Goal: Task Accomplishment & Management: Use online tool/utility

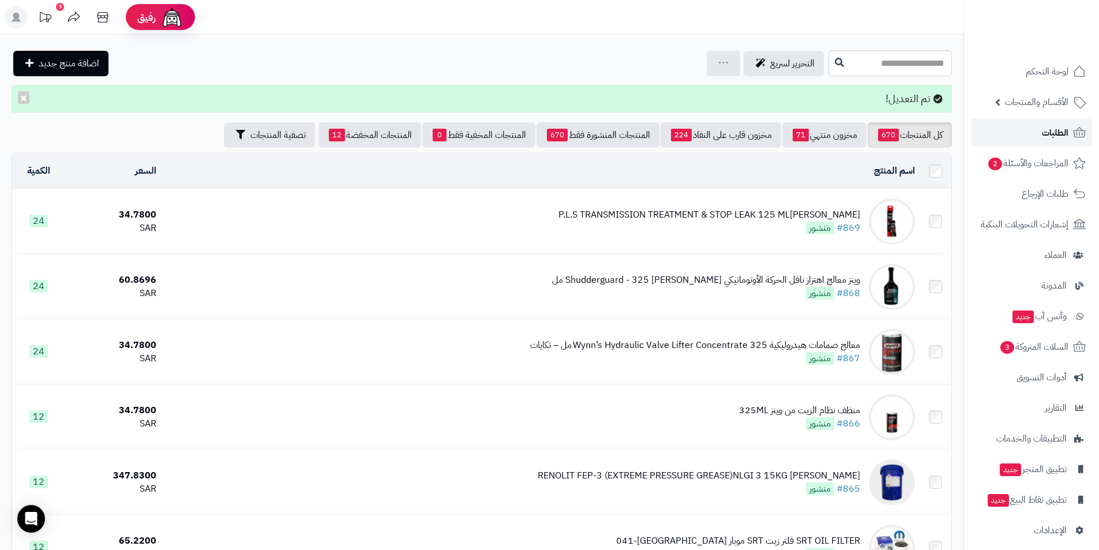
click at [1031, 138] on link "الطلبات" at bounding box center [1031, 133] width 121 height 28
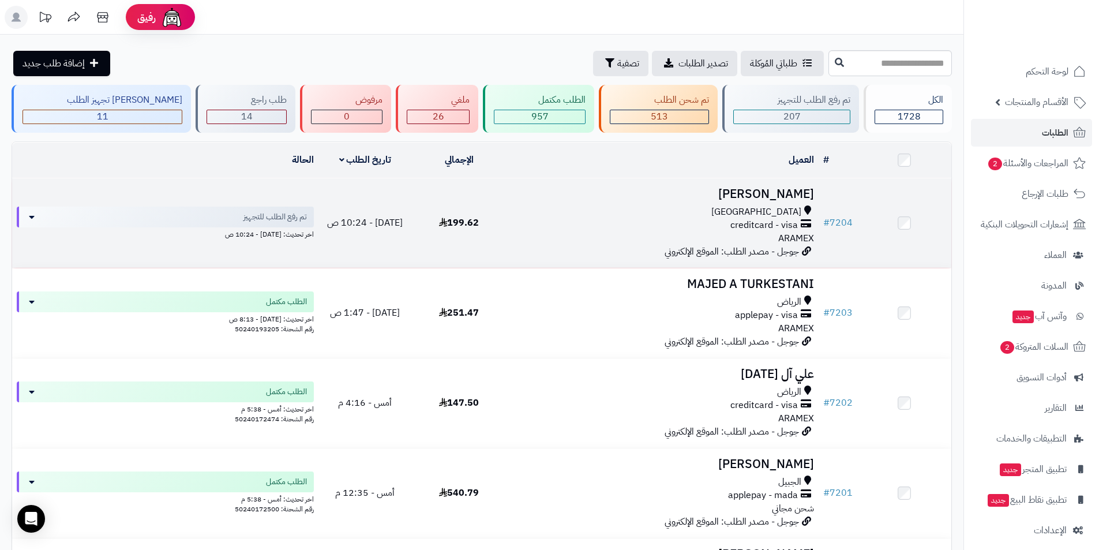
click at [759, 197] on h3 "[PERSON_NAME]" at bounding box center [661, 193] width 303 height 13
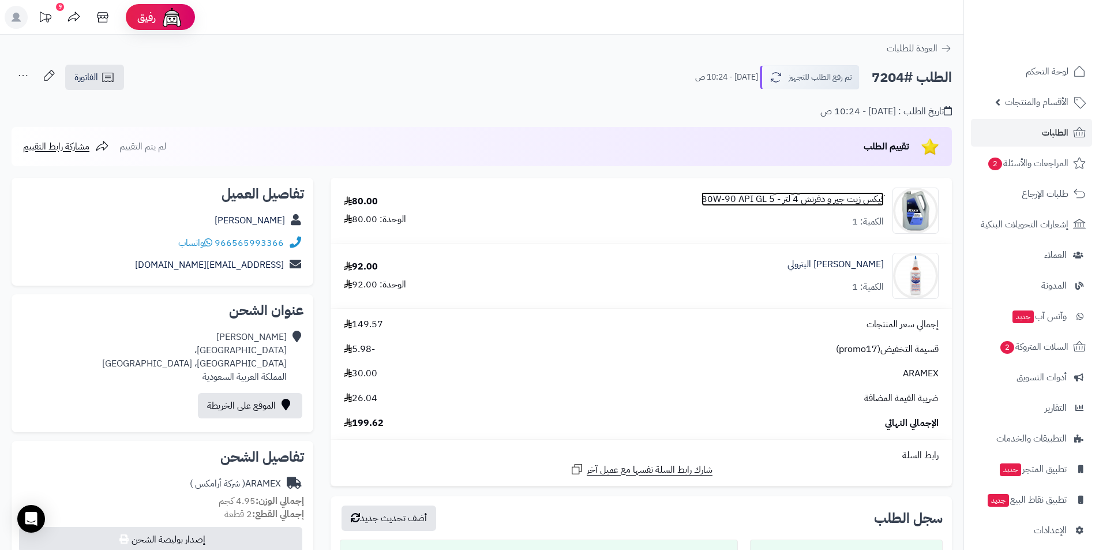
click at [757, 204] on link "كيكس زيت جير و دفرنش 4 لتر - 80W-90 API GL 5" at bounding box center [792, 199] width 182 height 13
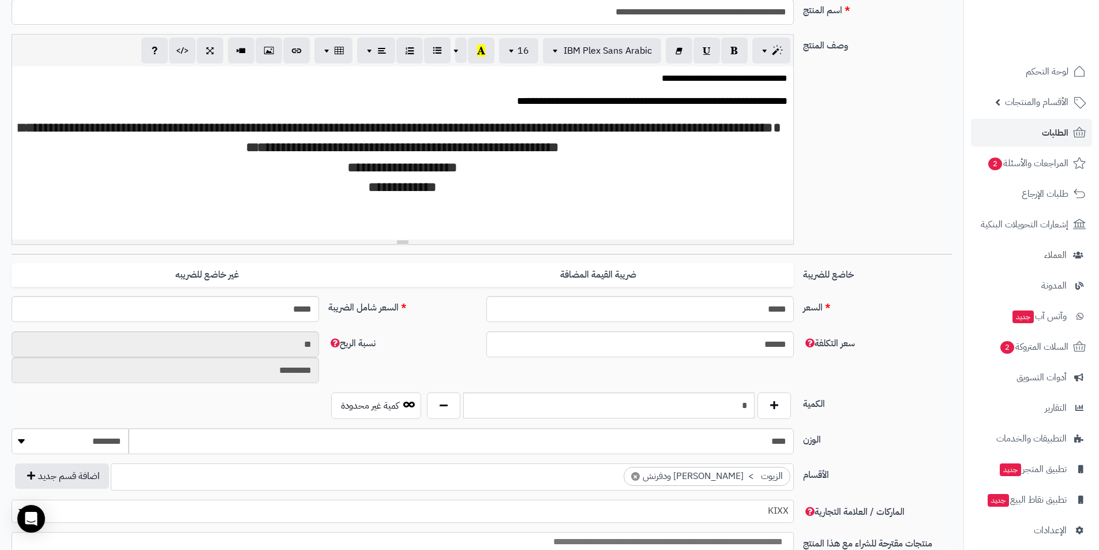
scroll to position [211, 0]
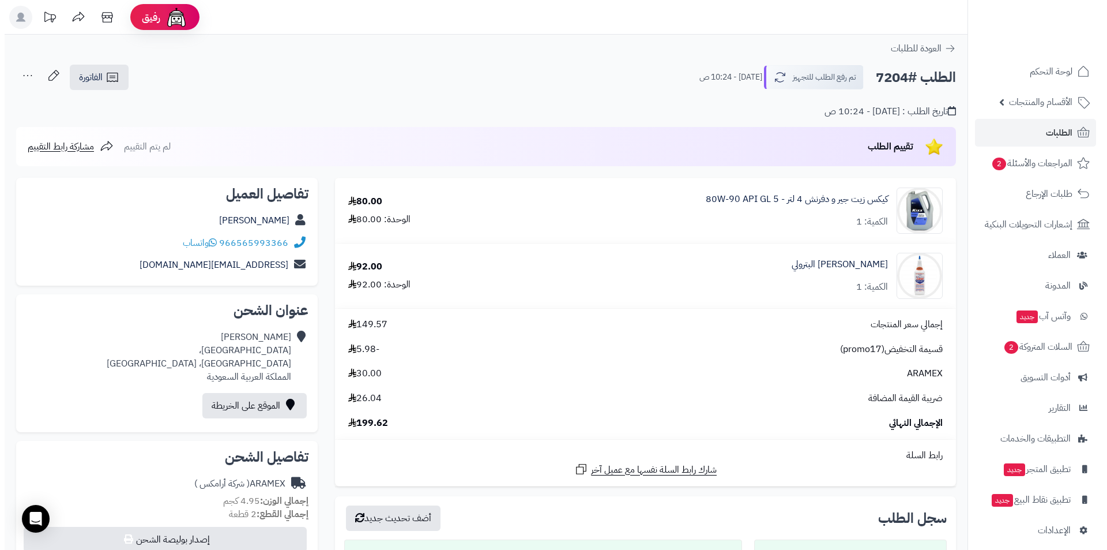
scroll to position [288, 0]
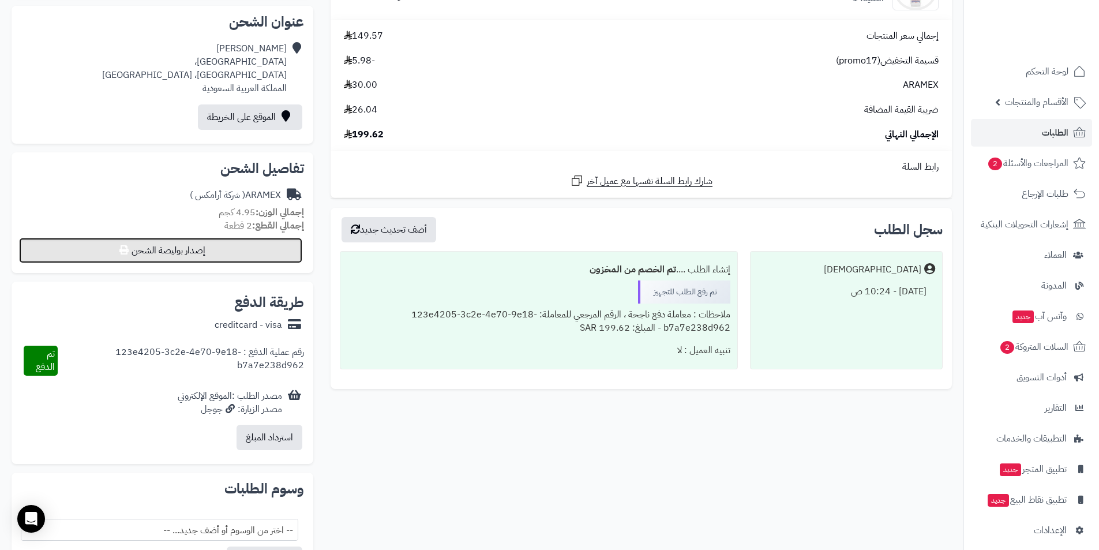
click at [146, 254] on button "إصدار بوليصة الشحن" at bounding box center [160, 250] width 283 height 25
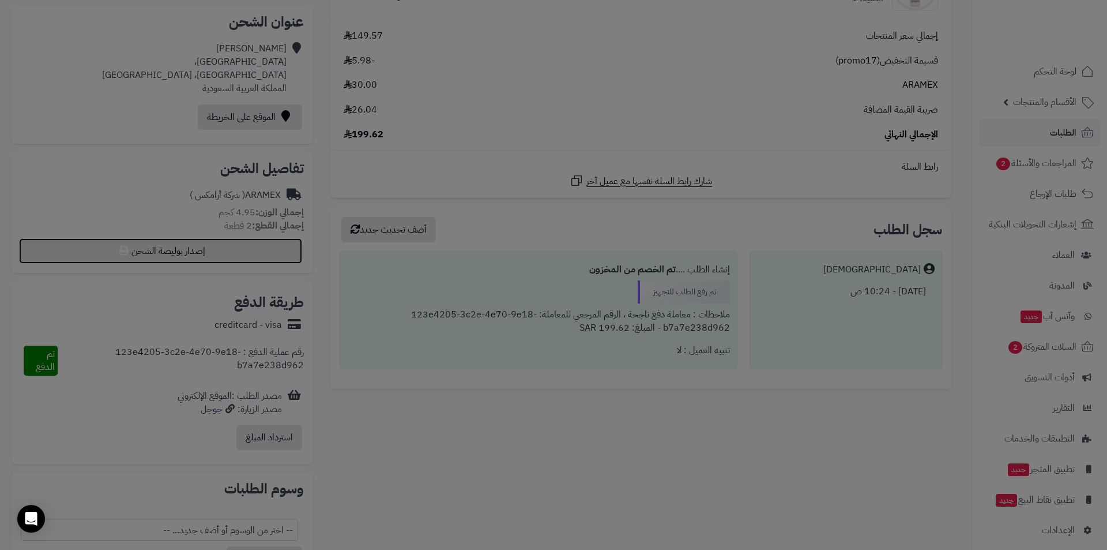
select select "******"
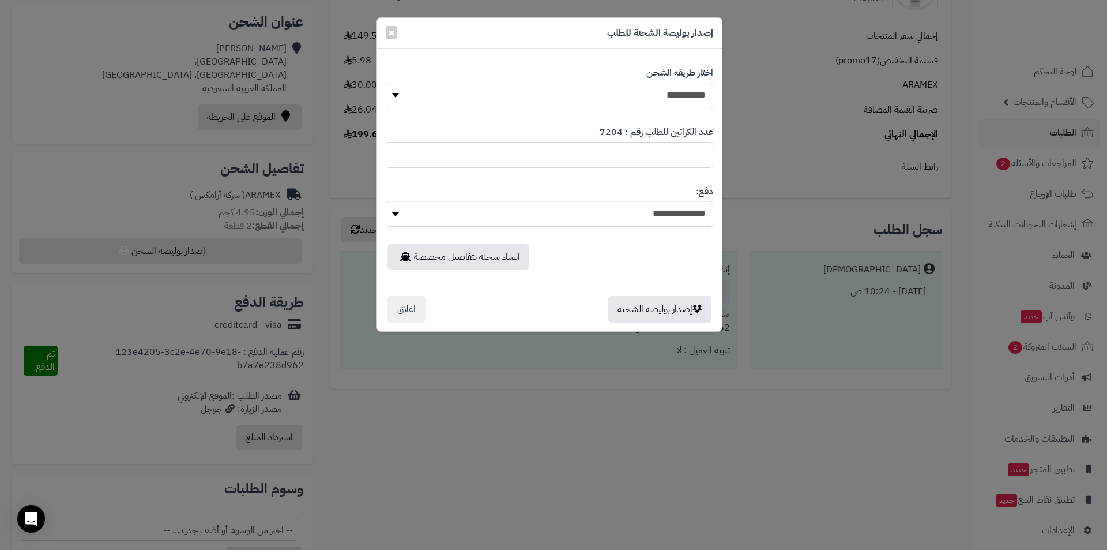
click at [539, 96] on select "**********" at bounding box center [550, 95] width 328 height 26
click at [386, 82] on select "**********" at bounding box center [550, 95] width 328 height 26
drag, startPoint x: 687, startPoint y: 302, endPoint x: 681, endPoint y: 305, distance: 7.0
click at [681, 305] on button "إصدار بوليصة الشحنة" at bounding box center [659, 308] width 103 height 27
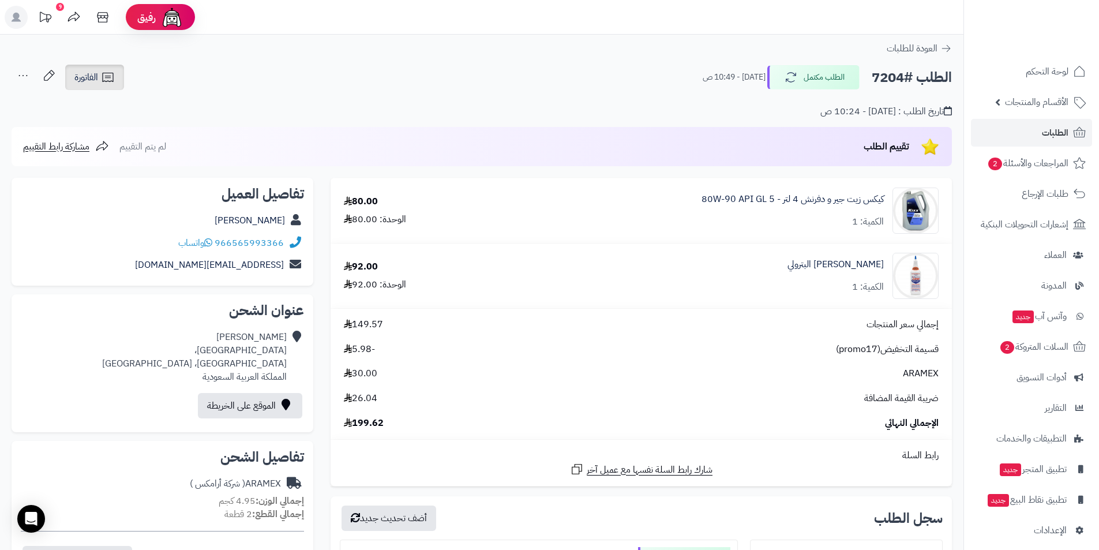
click at [102, 81] on icon at bounding box center [108, 77] width 14 height 14
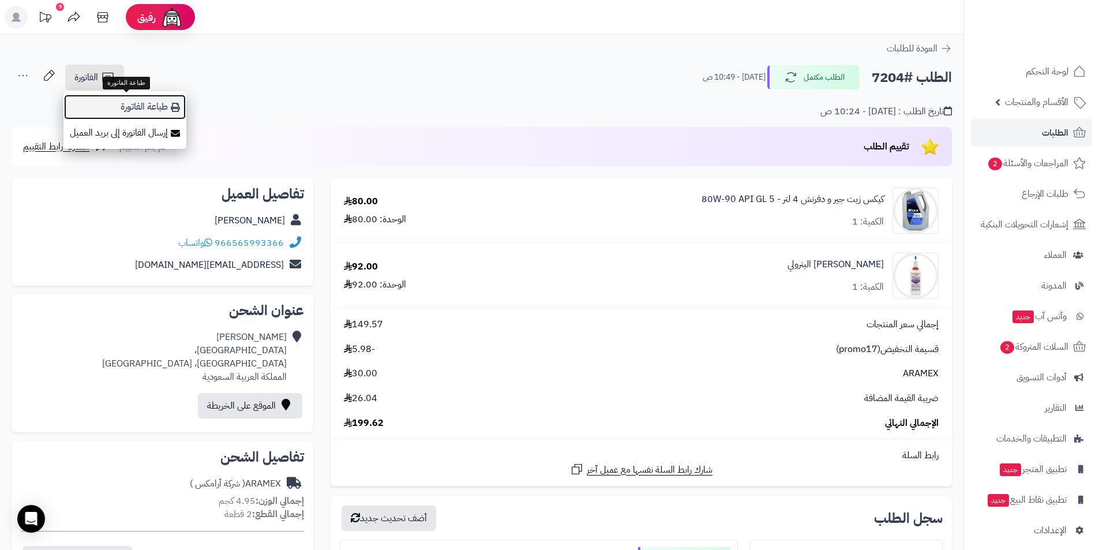
click at [178, 106] on icon at bounding box center [175, 107] width 9 height 9
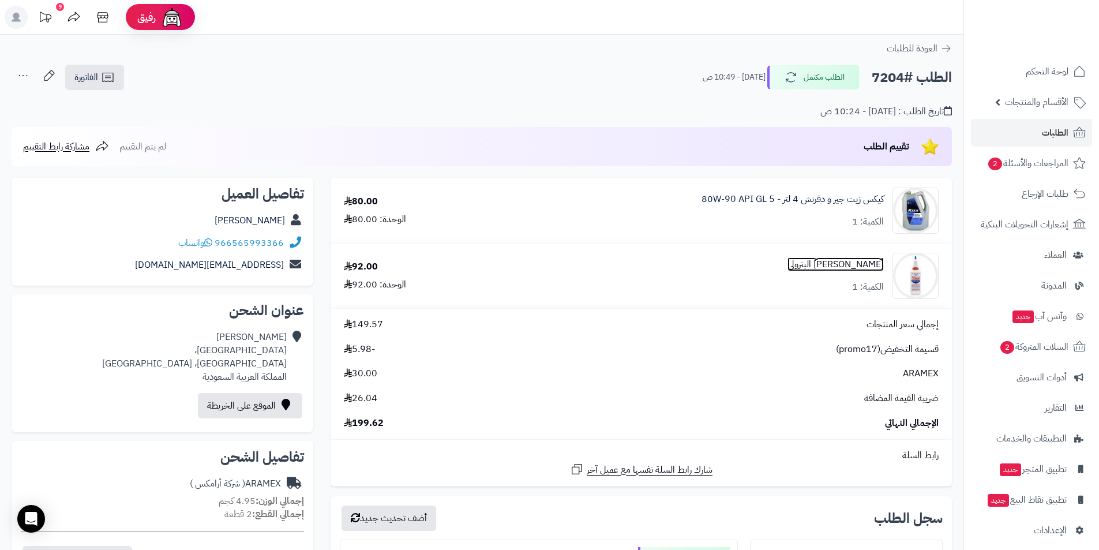
click at [826, 265] on link "[PERSON_NAME] البترولي" at bounding box center [835, 264] width 96 height 13
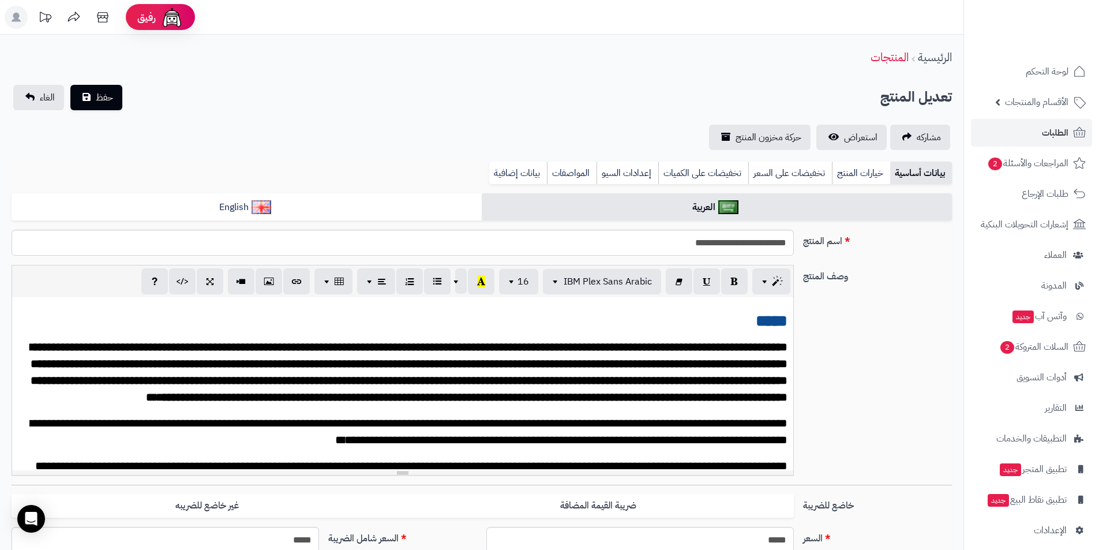
select select
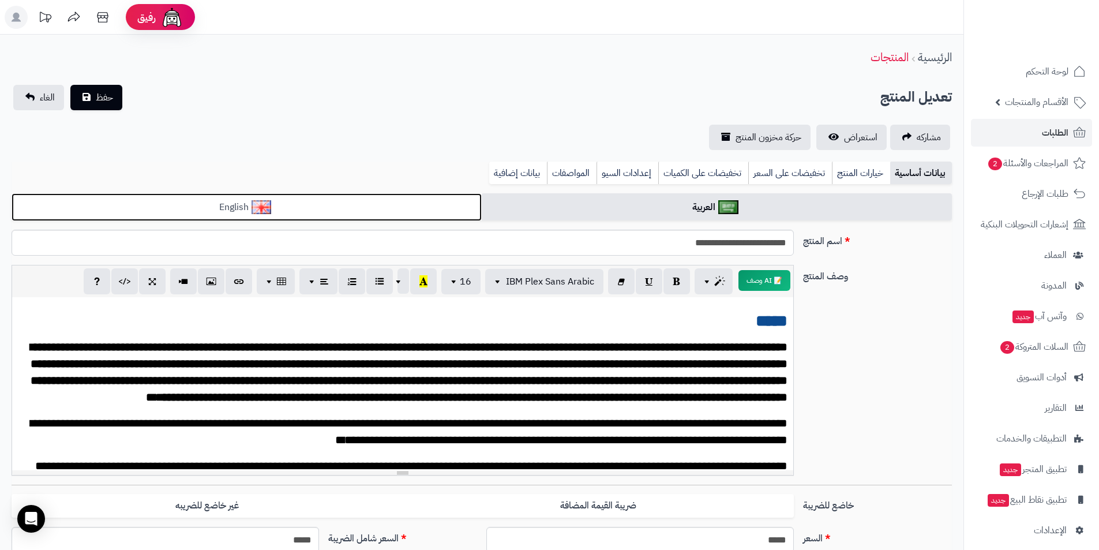
click at [258, 205] on img at bounding box center [261, 207] width 20 height 14
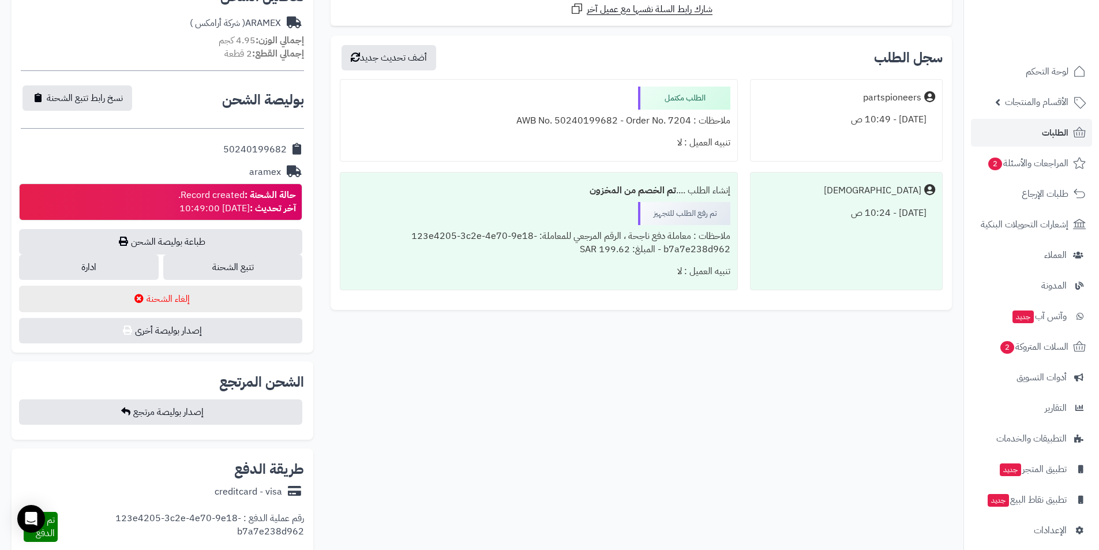
scroll to position [461, 0]
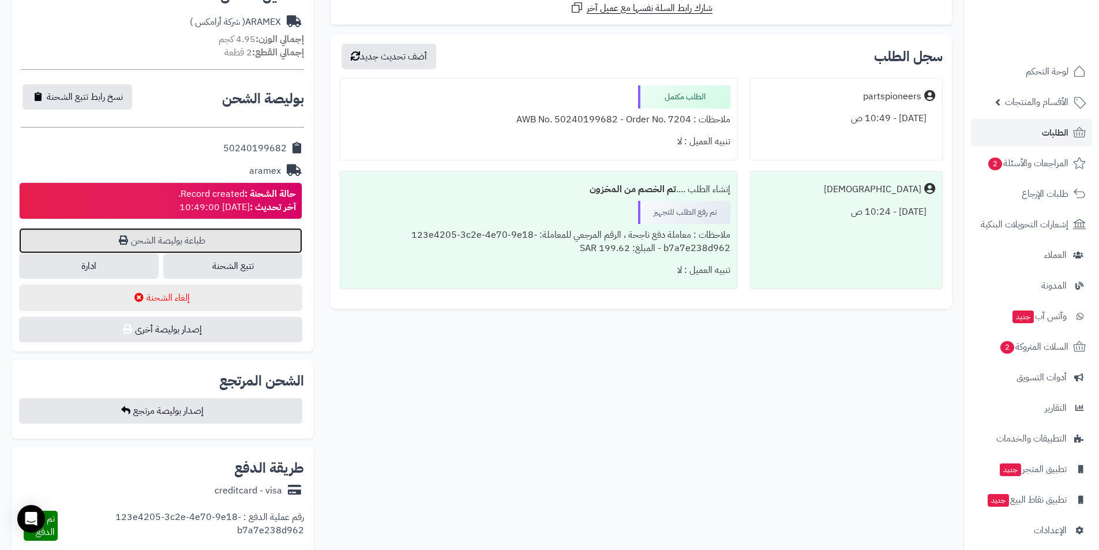
click at [141, 240] on link "طباعة بوليصة الشحن" at bounding box center [160, 240] width 283 height 25
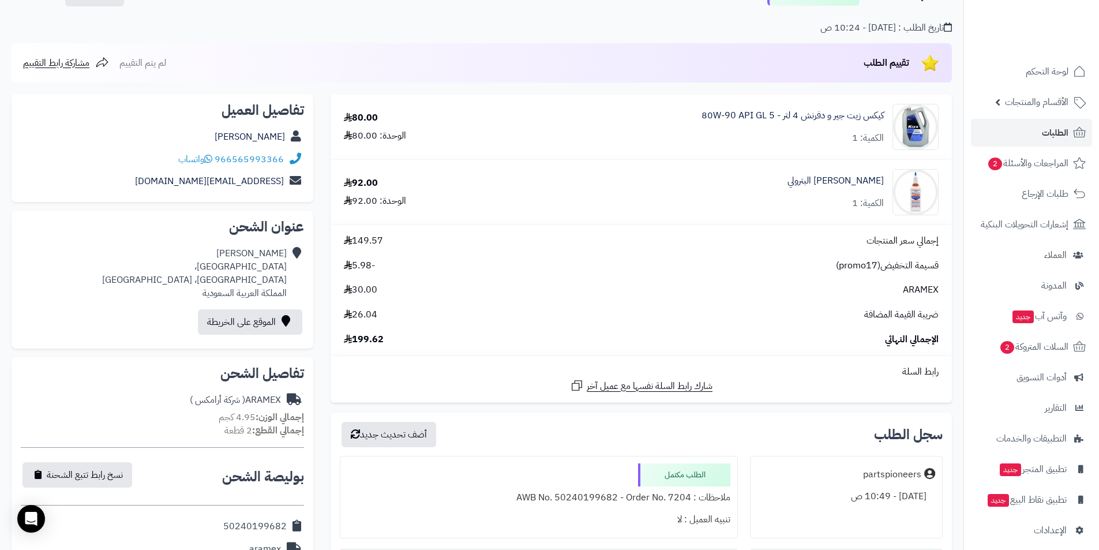
scroll to position [0, 0]
